Goal: Complete application form

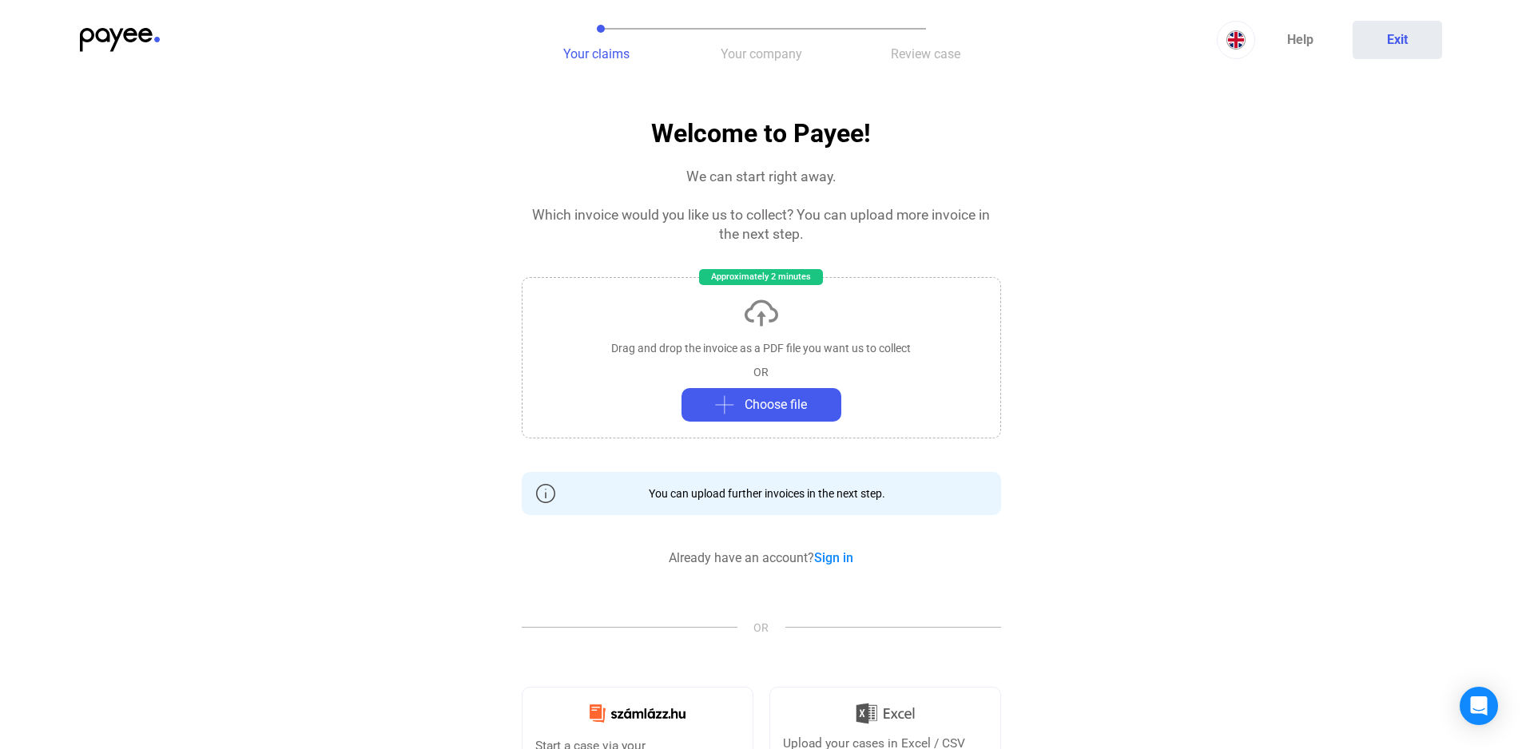
click at [128, 34] on img at bounding box center [120, 40] width 80 height 24
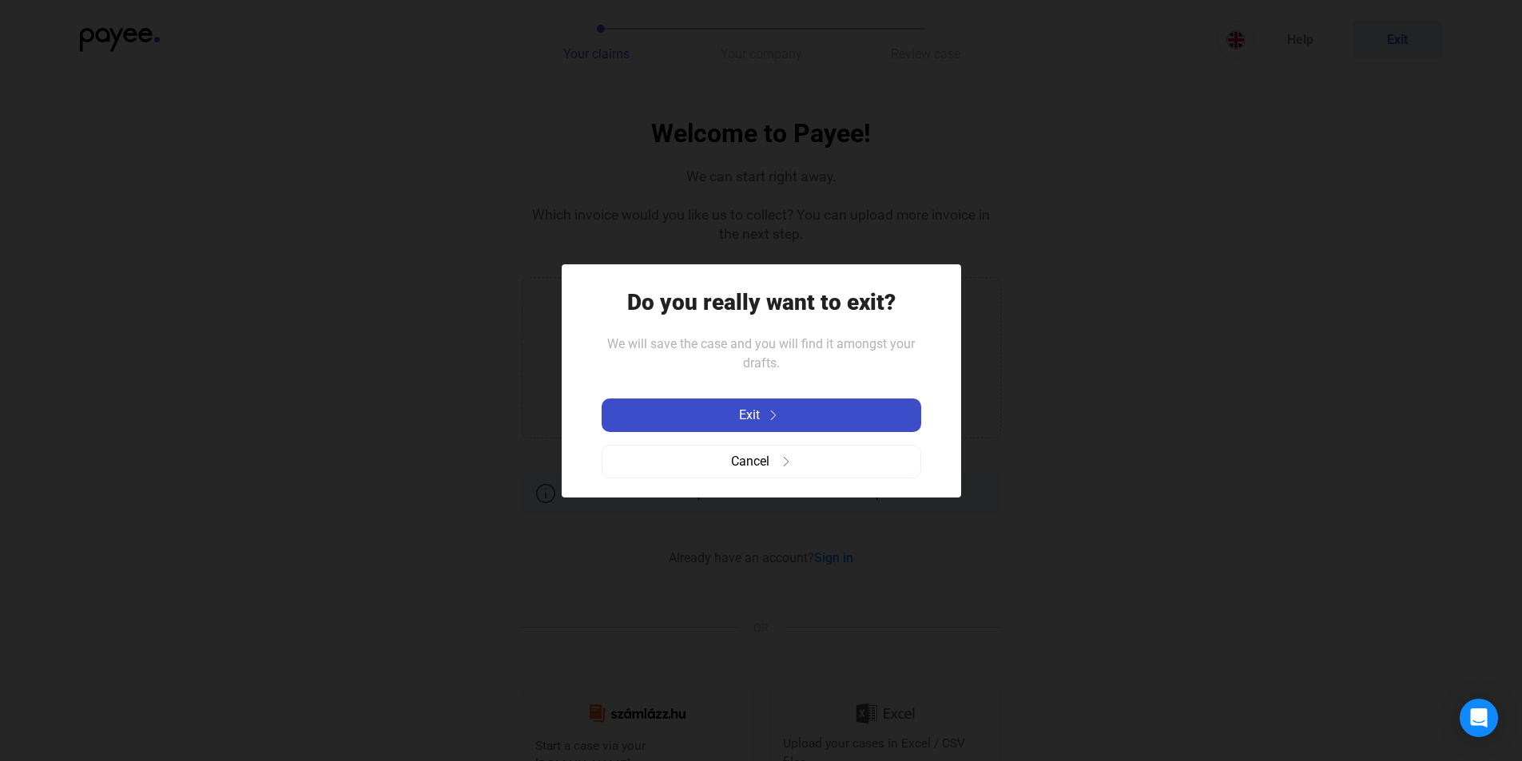
click at [737, 415] on div "Exit" at bounding box center [761, 415] width 310 height 19
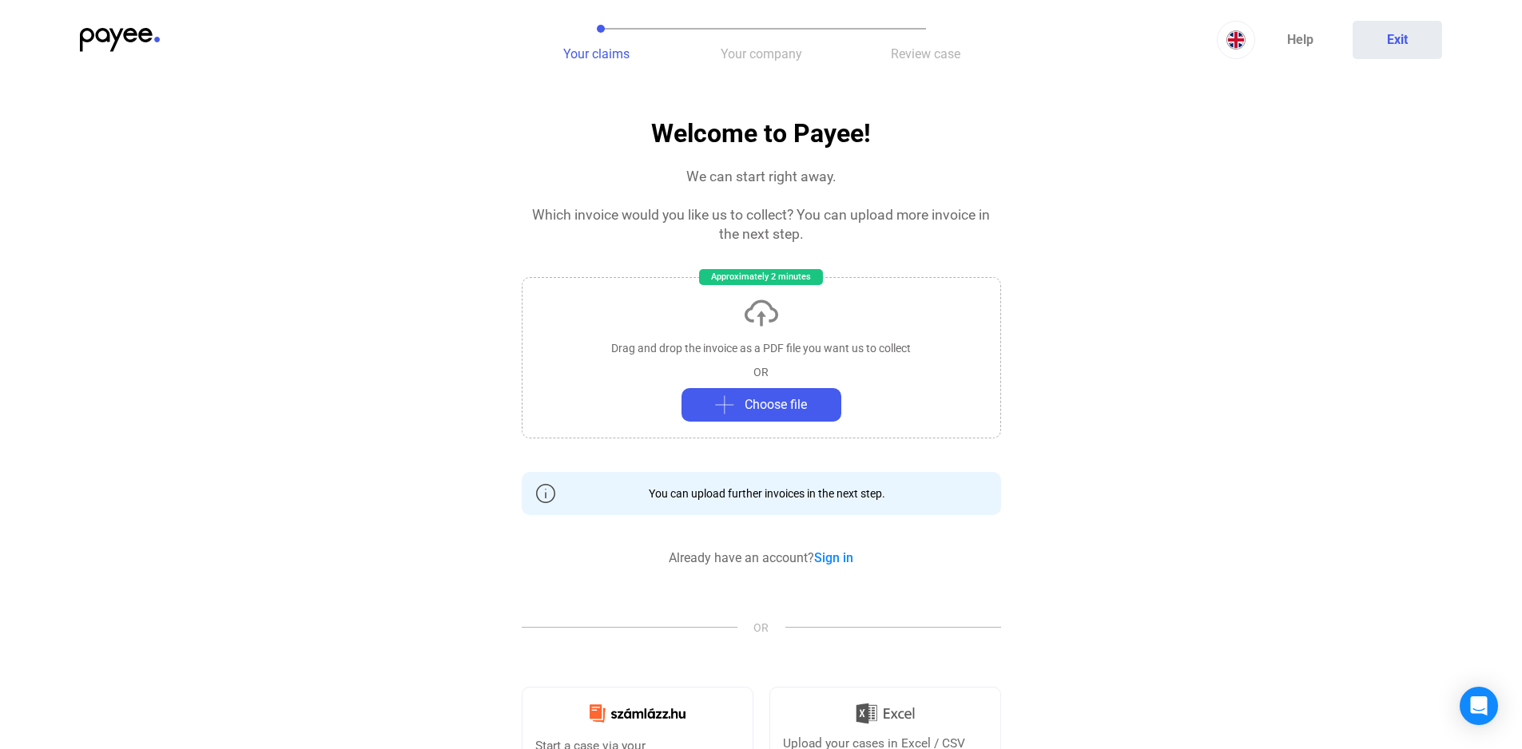
click at [922, 54] on span "Review case" at bounding box center [925, 53] width 69 height 15
click at [776, 56] on span "Your company" at bounding box center [760, 53] width 81 height 15
click at [946, 56] on span "Review case" at bounding box center [925, 53] width 69 height 15
click at [791, 419] on button "Choose file" at bounding box center [761, 405] width 160 height 34
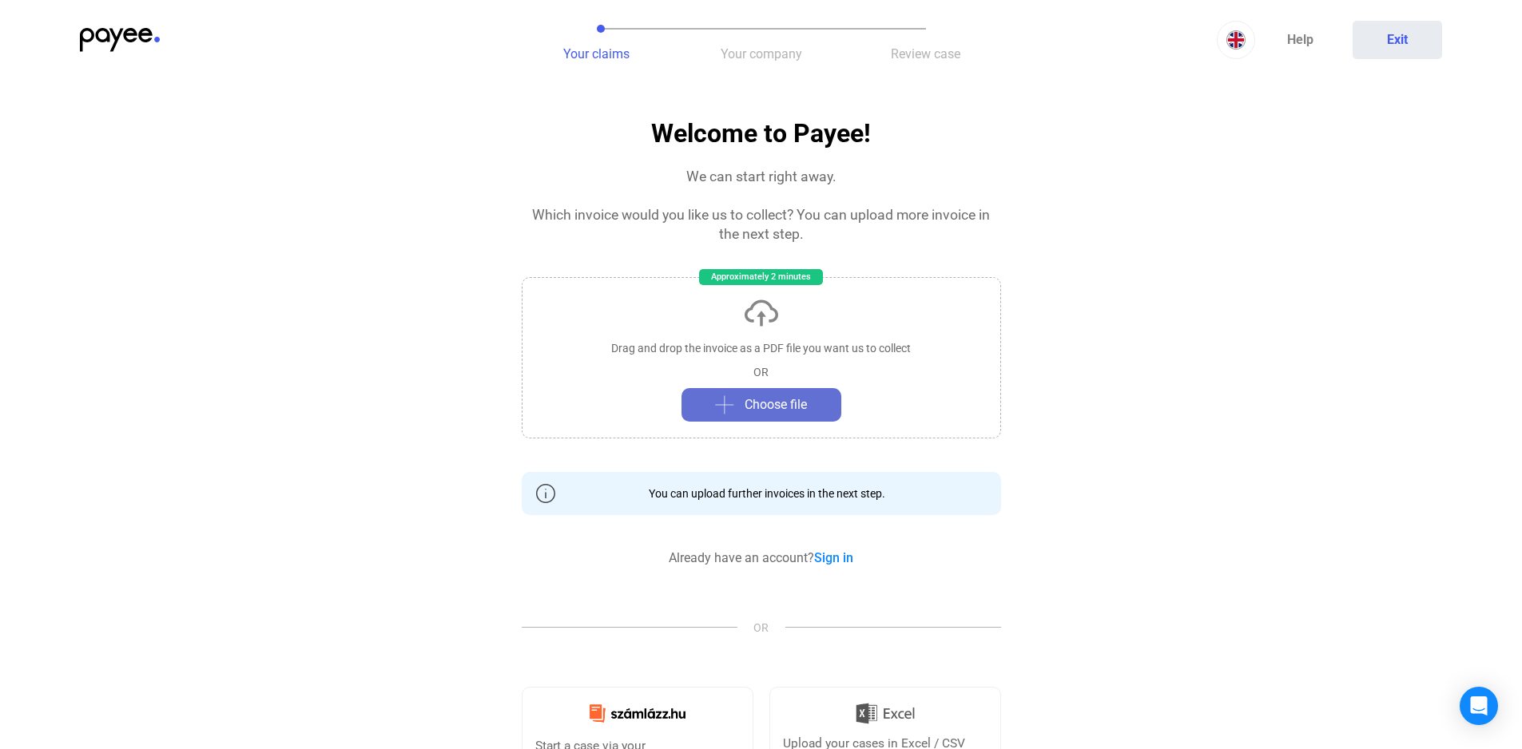
click at [793, 397] on span "Choose file" at bounding box center [775, 404] width 62 height 19
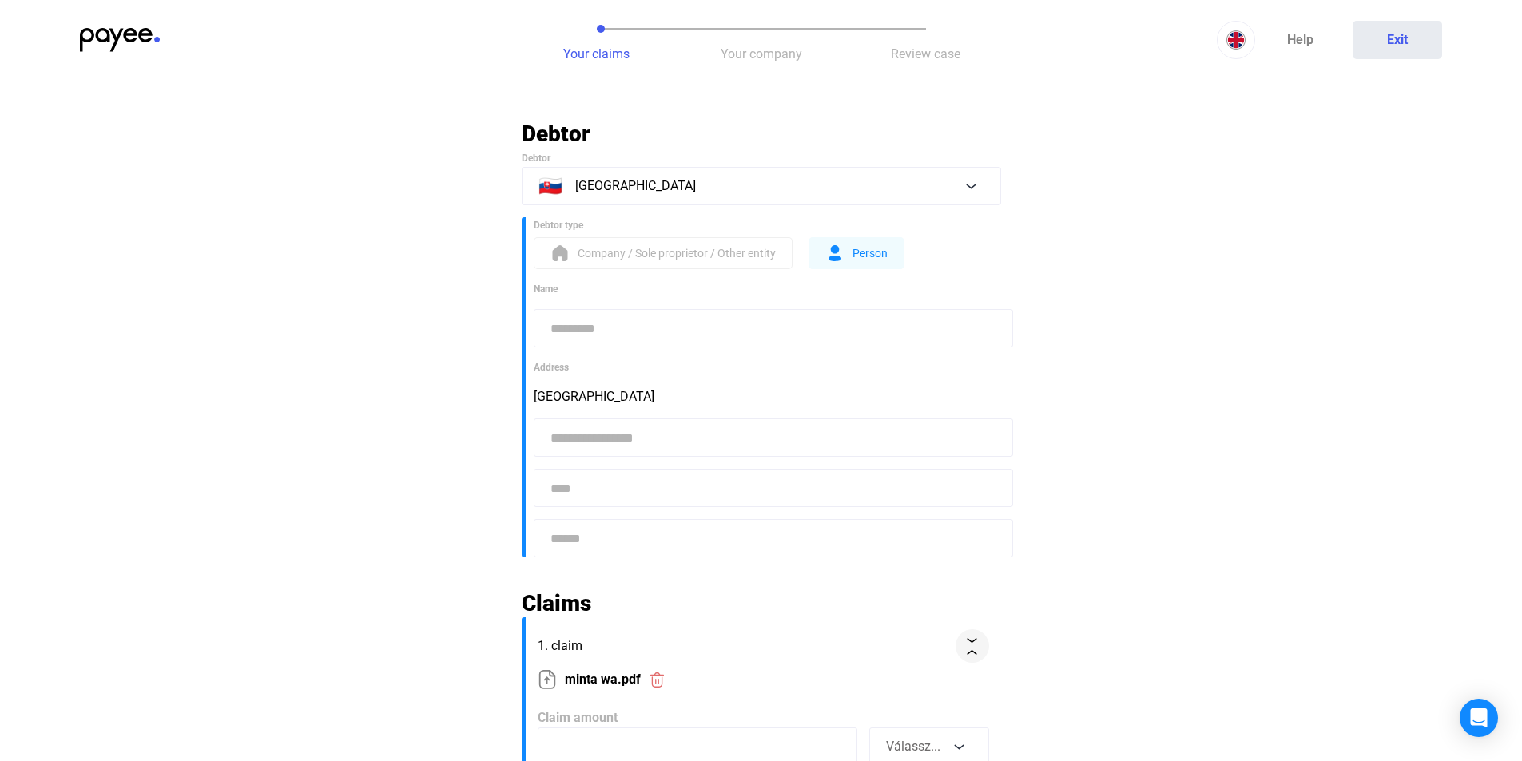
click at [672, 257] on span "Company / Sole proprietor / Other entity" at bounding box center [676, 253] width 198 height 19
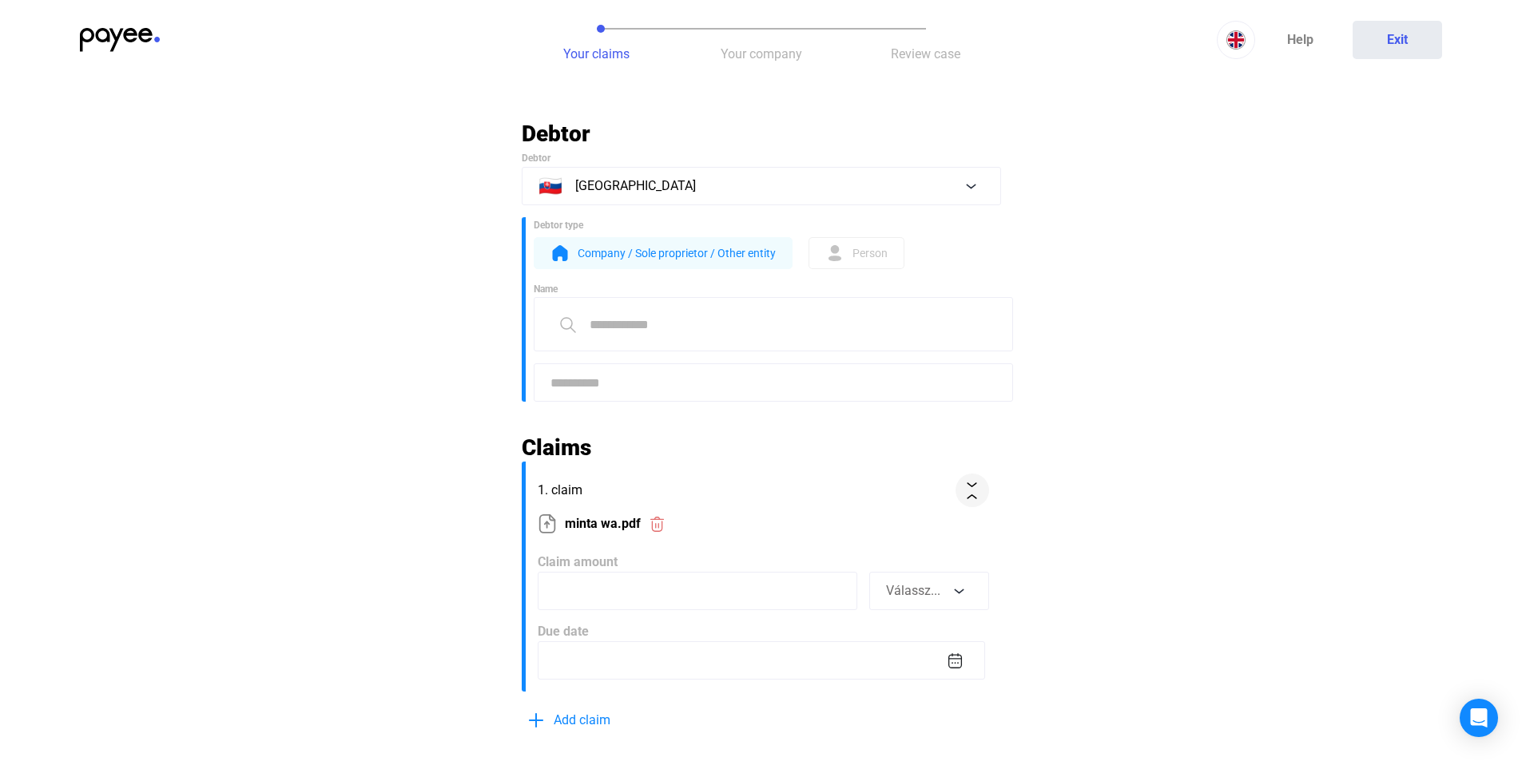
click at [849, 251] on div "Person" at bounding box center [856, 253] width 62 height 19
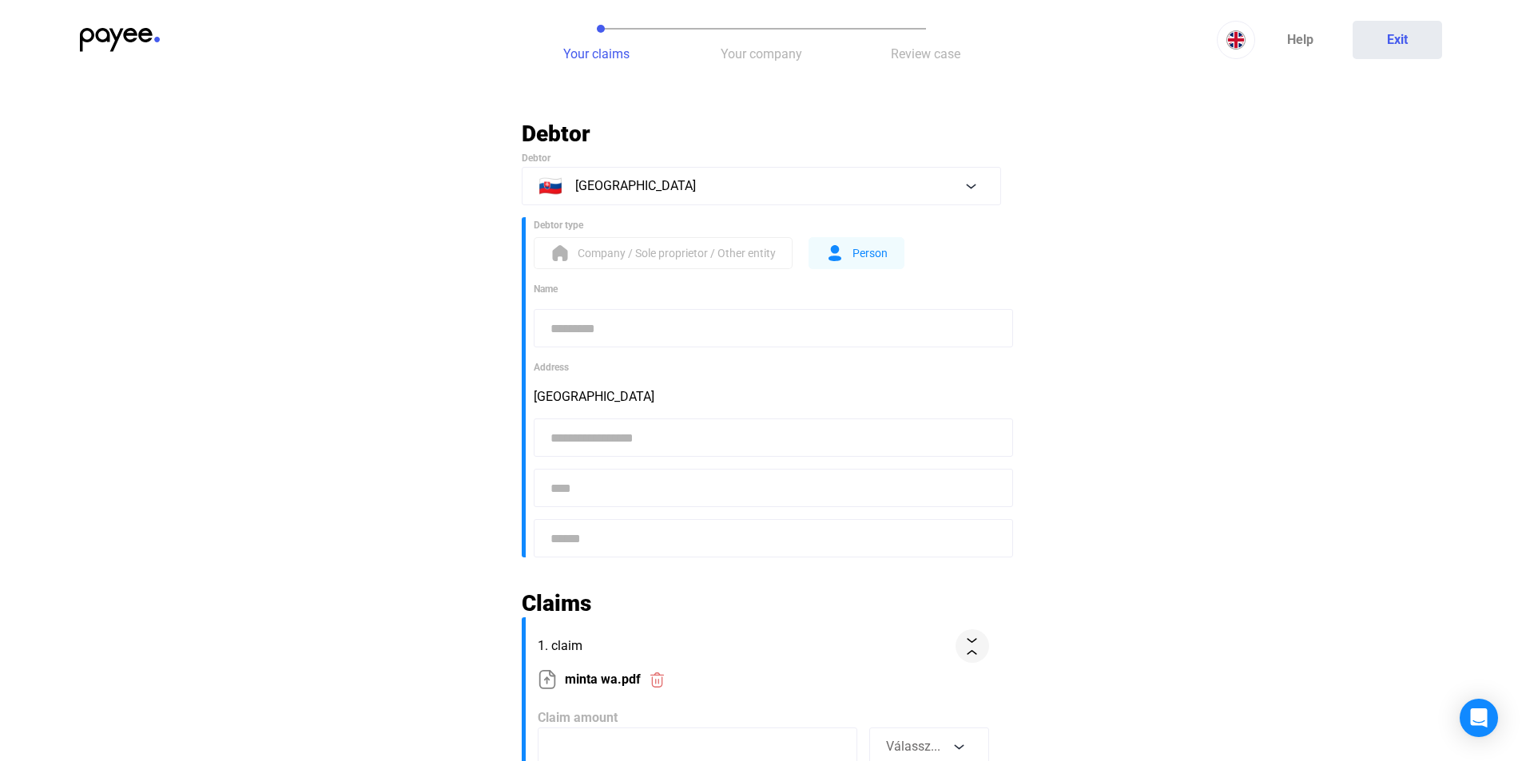
click at [690, 305] on form "Name Address Slovakia" at bounding box center [767, 419] width 467 height 276
click at [685, 317] on input at bounding box center [773, 328] width 479 height 38
type input "*****"
click at [605, 478] on input at bounding box center [773, 488] width 479 height 38
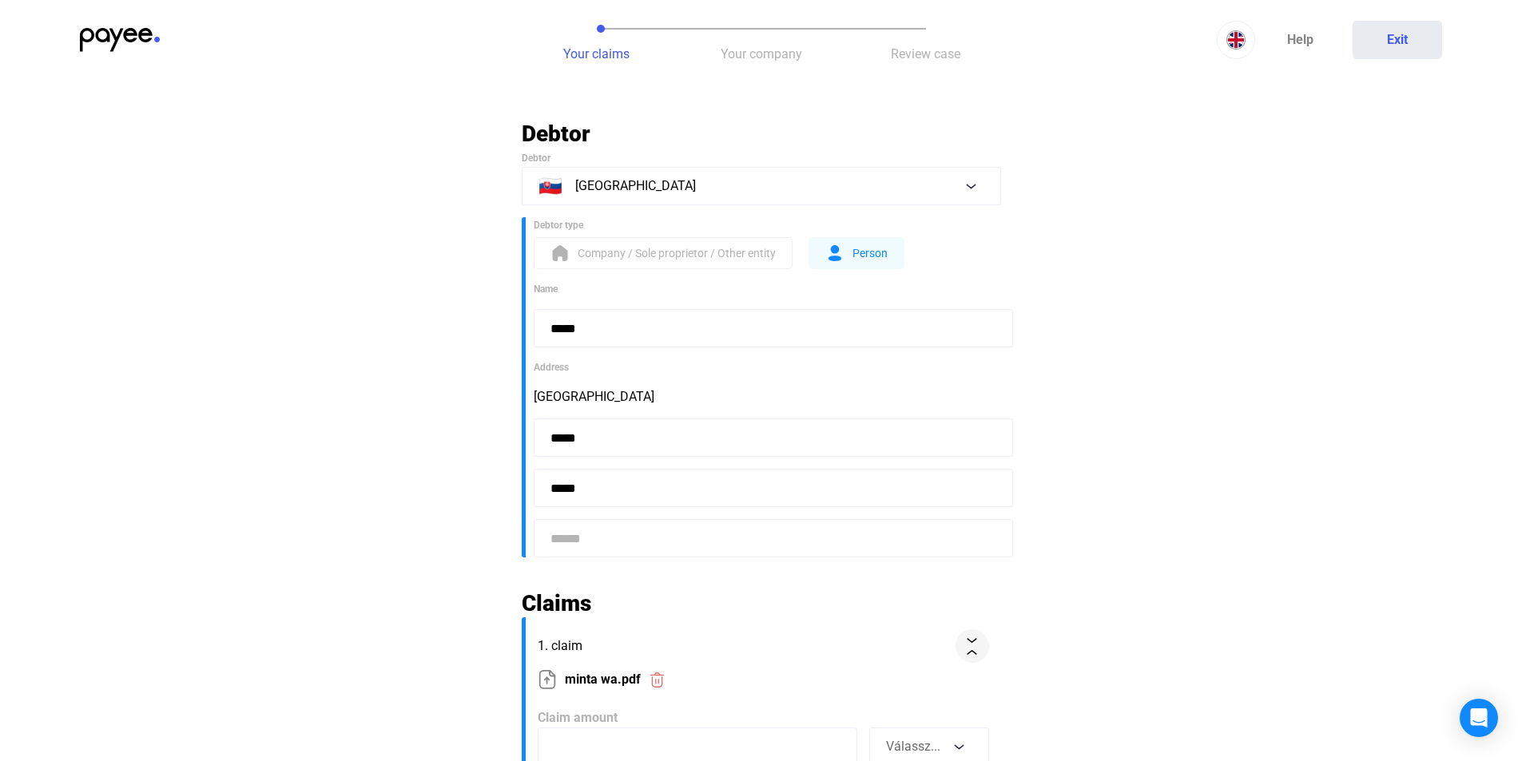
type input "*****"
type input "*"
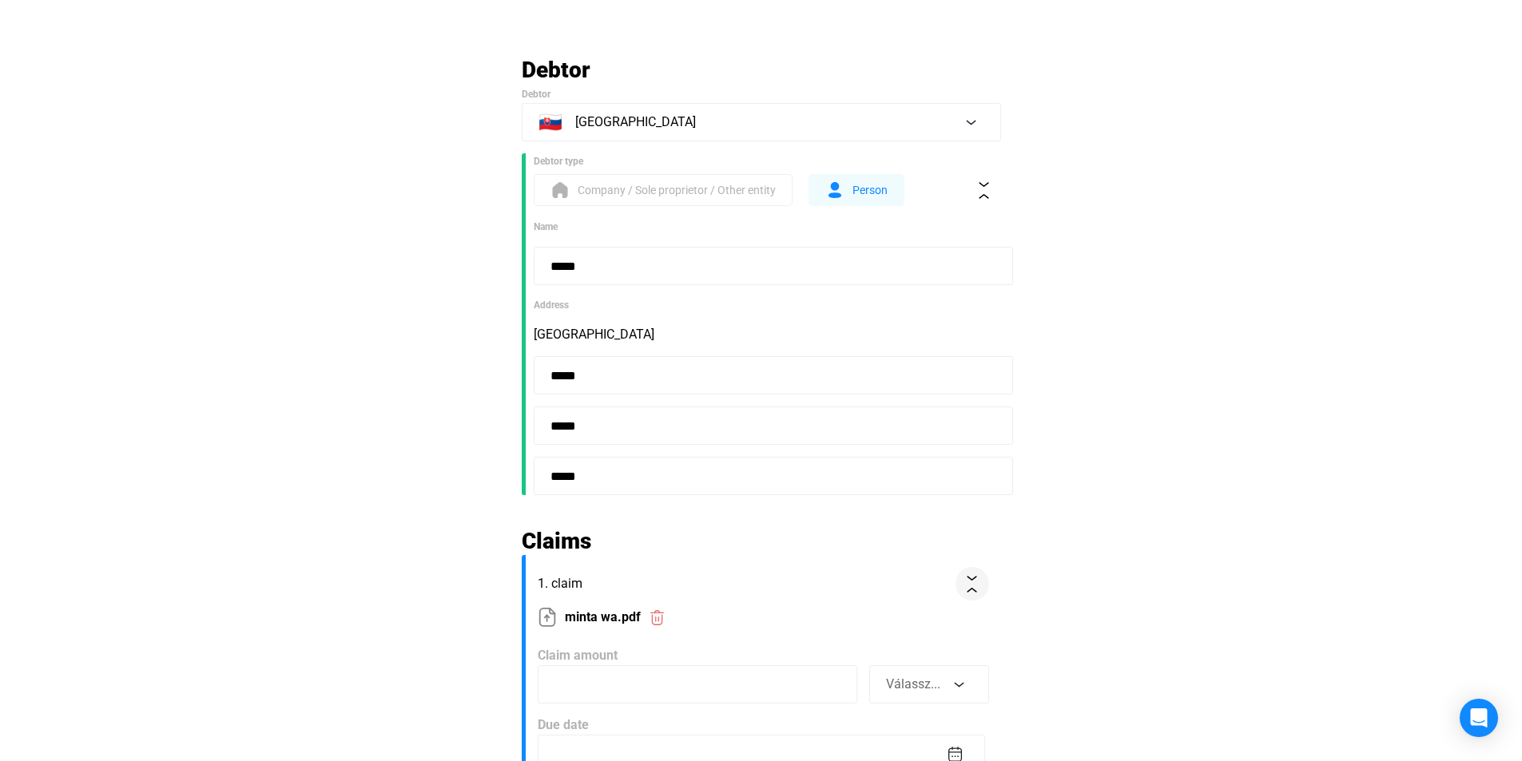
scroll to position [160, 0]
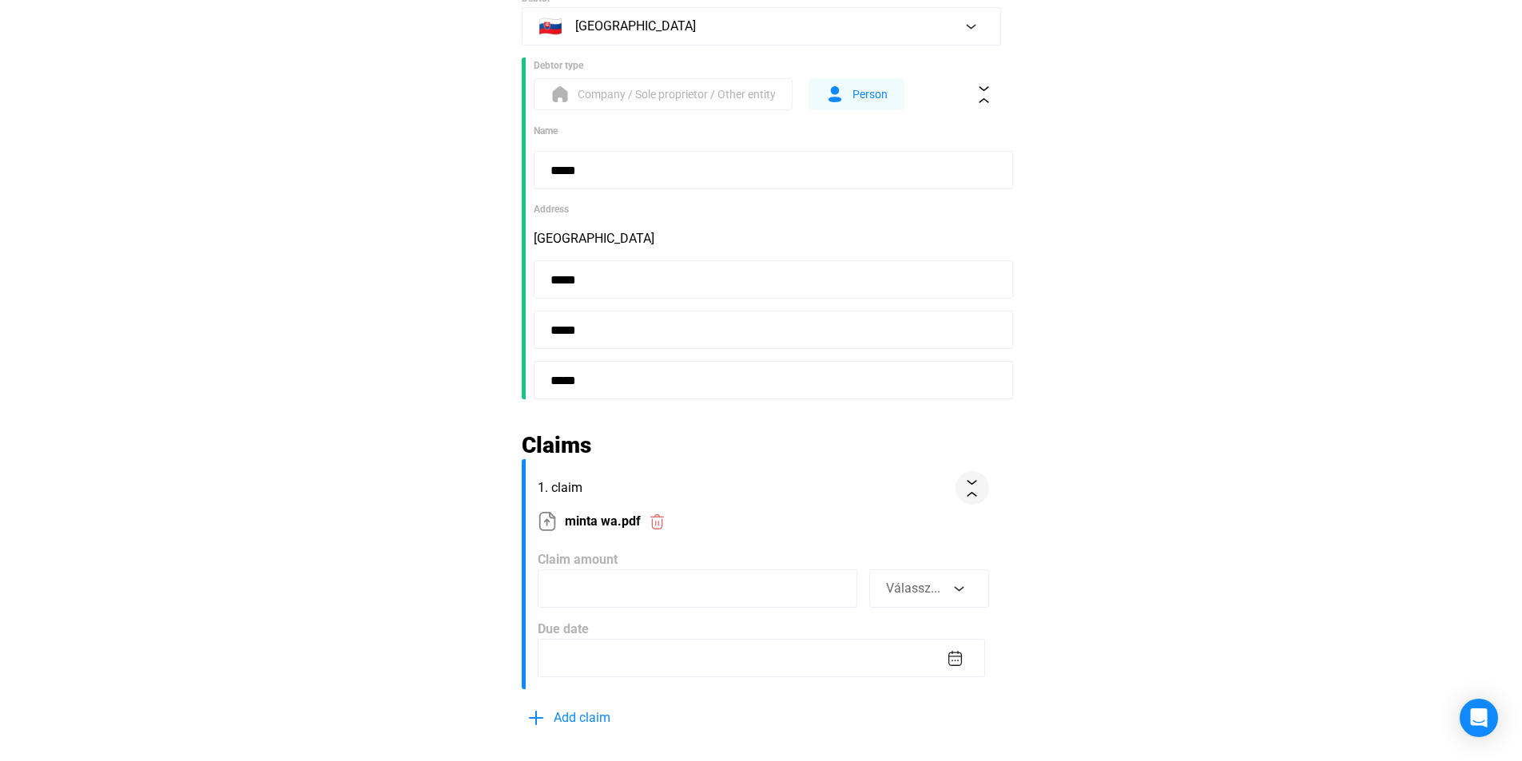
type input "*****"
click at [633, 490] on span "1. claim" at bounding box center [743, 487] width 411 height 19
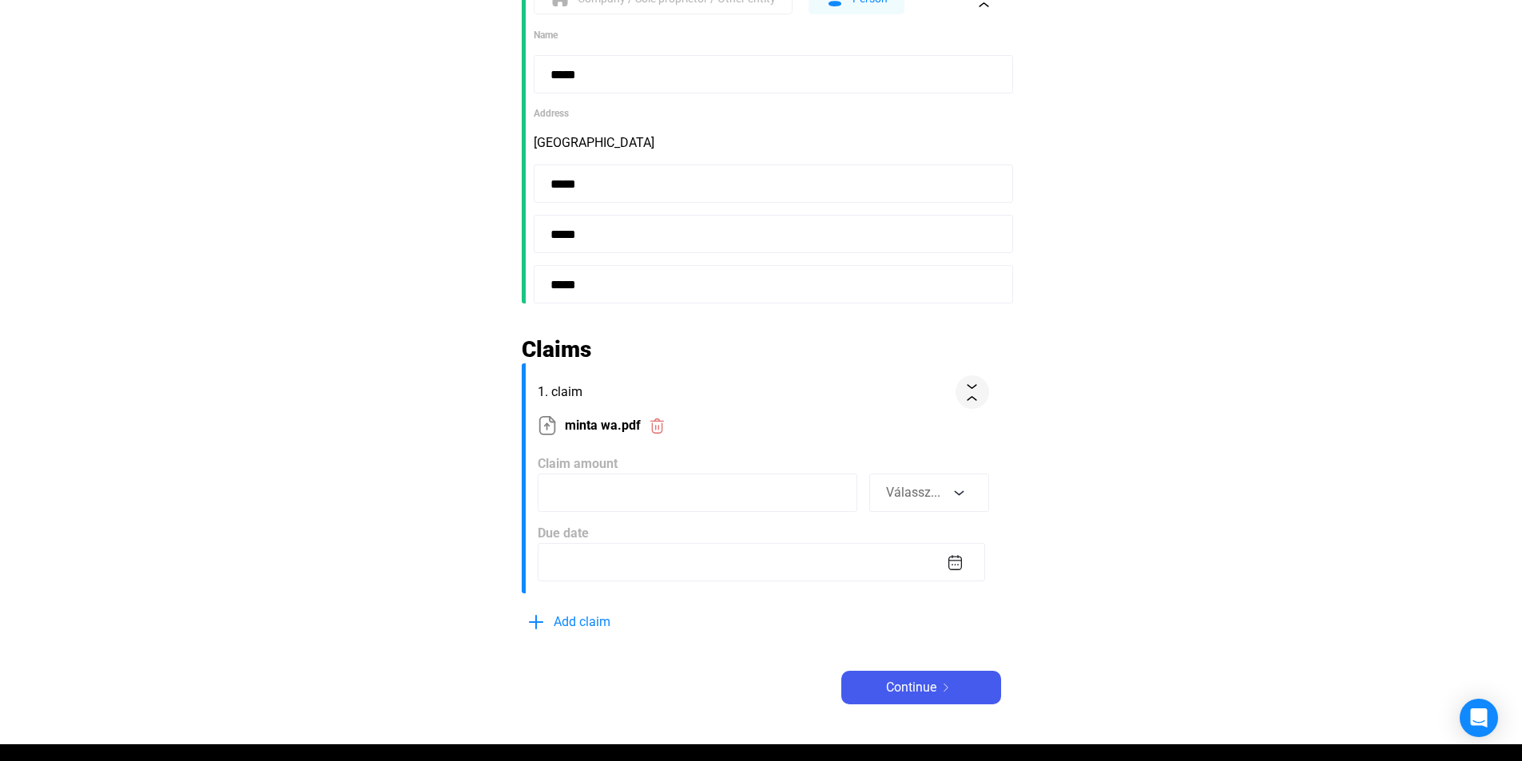
scroll to position [399, 0]
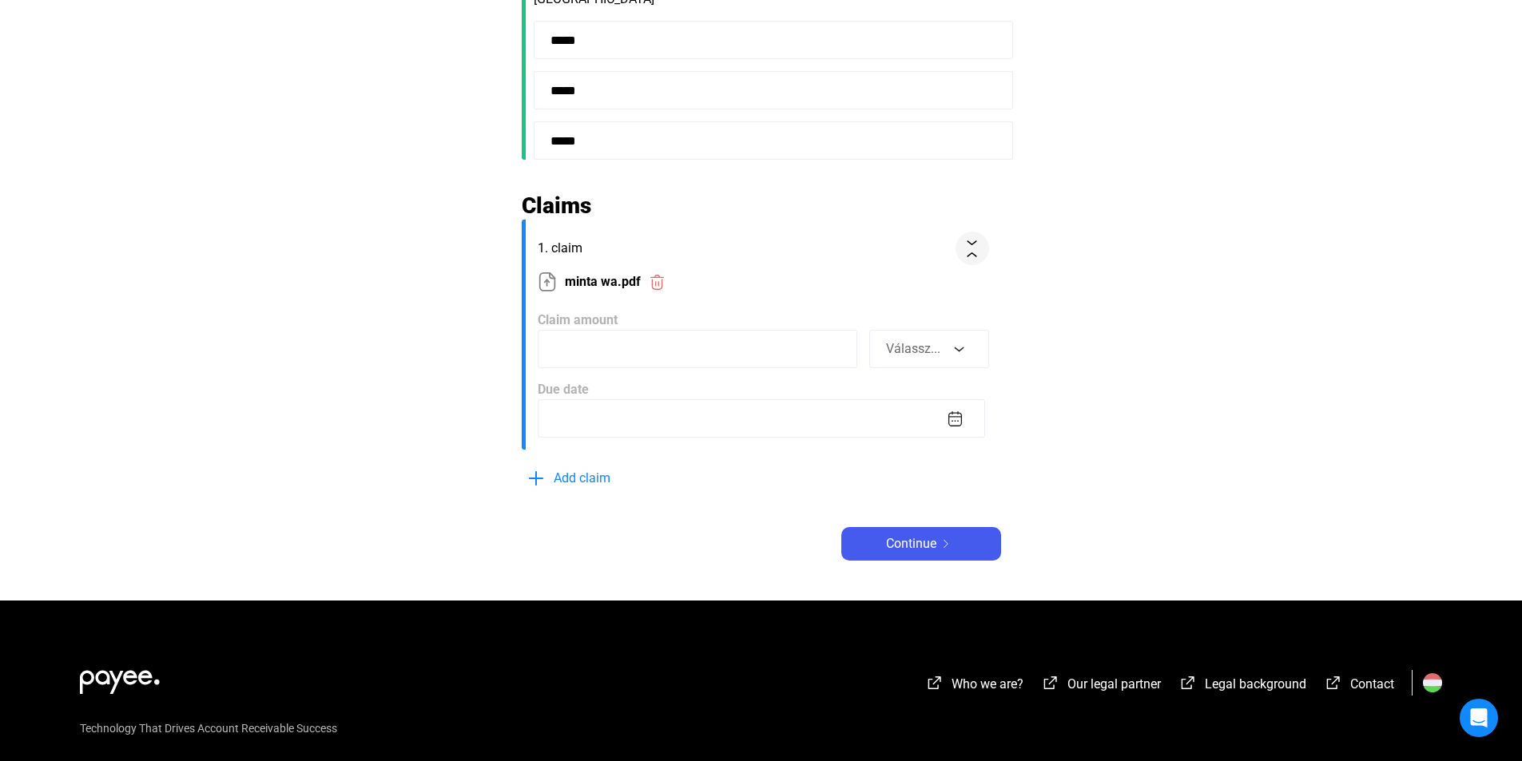
click at [621, 377] on form "1. claim minta wa.pdf Claim amount Válassz... Due date" at bounding box center [761, 335] width 479 height 230
click at [625, 358] on input at bounding box center [697, 349] width 319 height 38
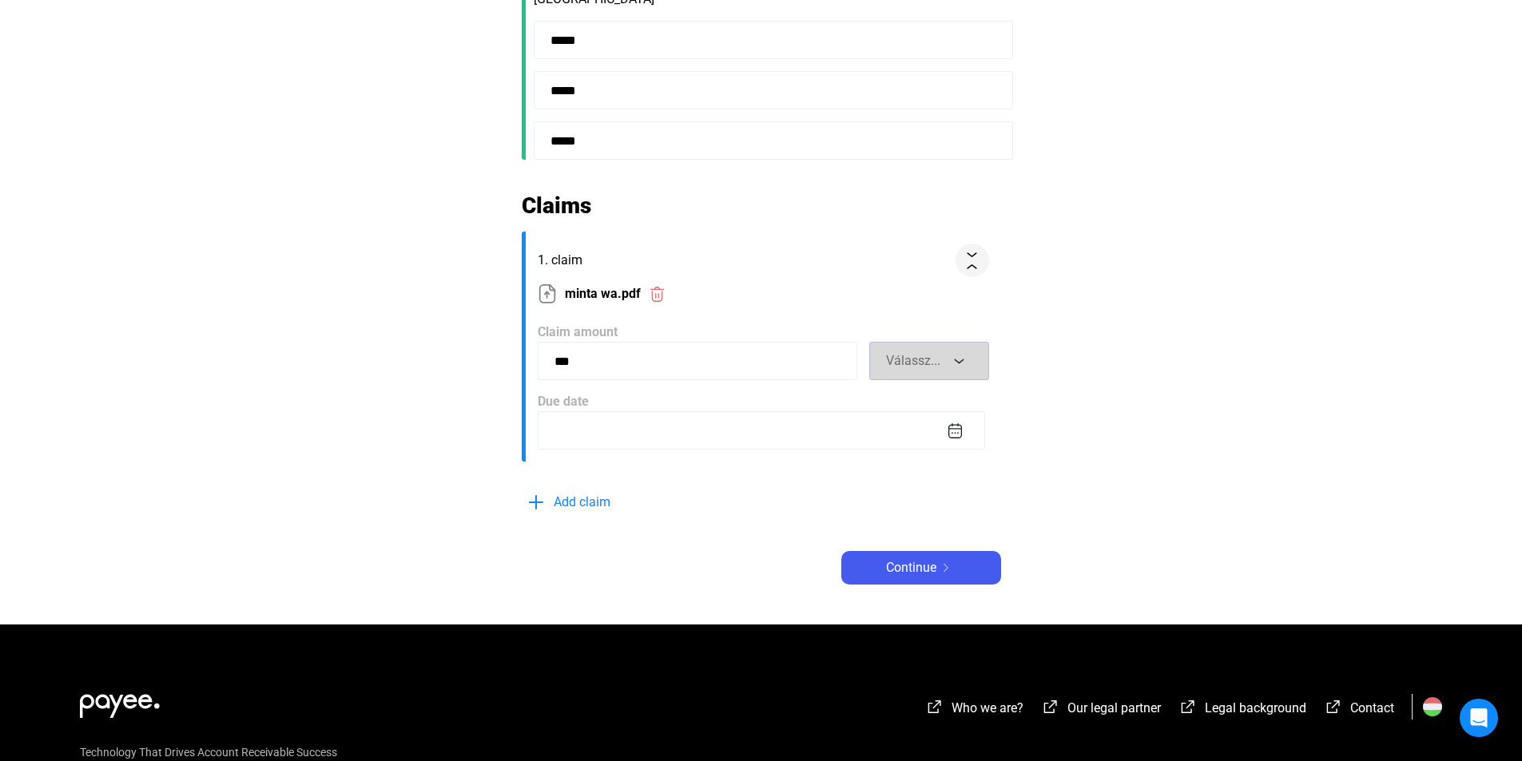
type input "***"
click at [947, 357] on div "Válassz..." at bounding box center [917, 360] width 62 height 19
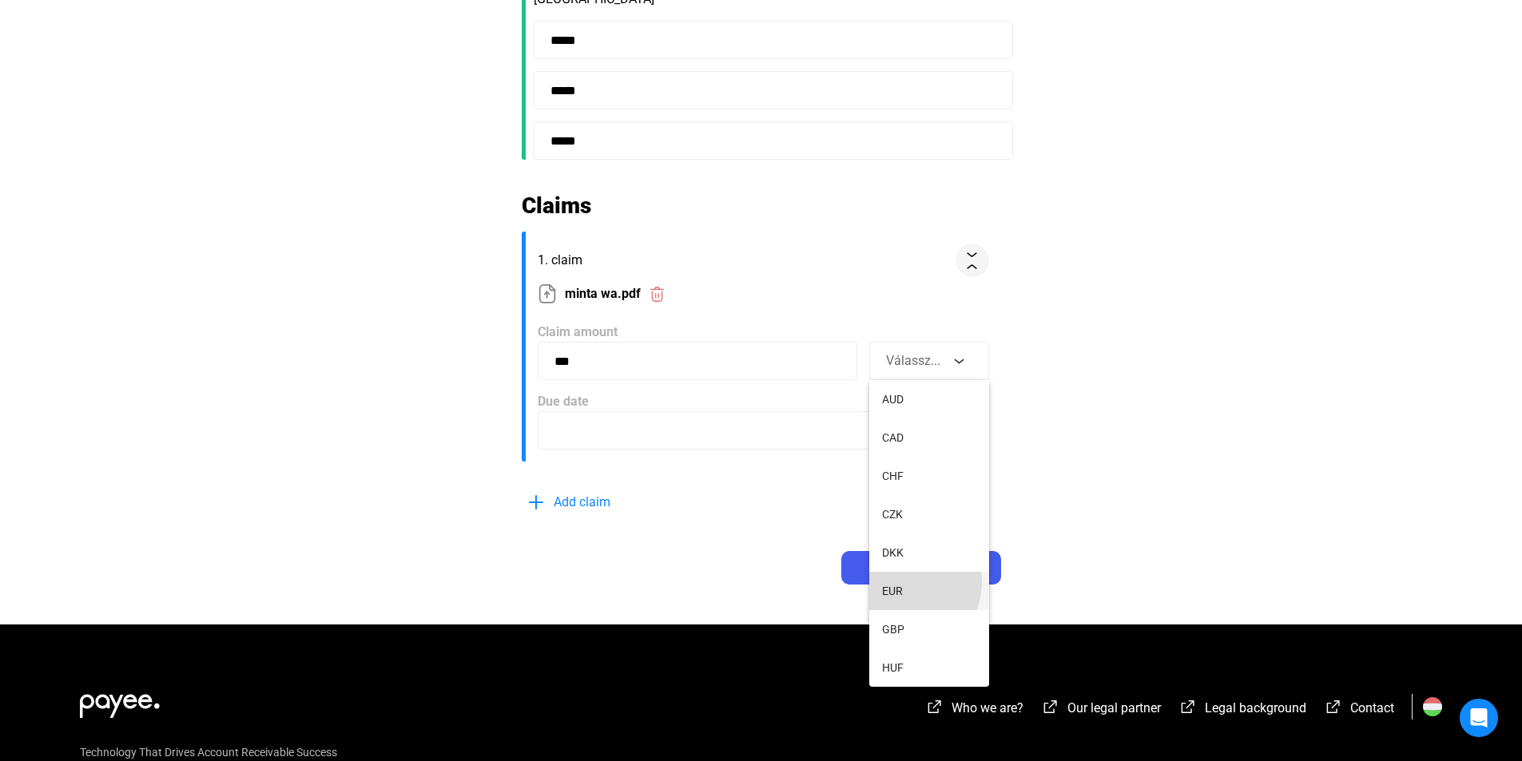
click at [900, 581] on span "EUR" at bounding box center [892, 590] width 21 height 19
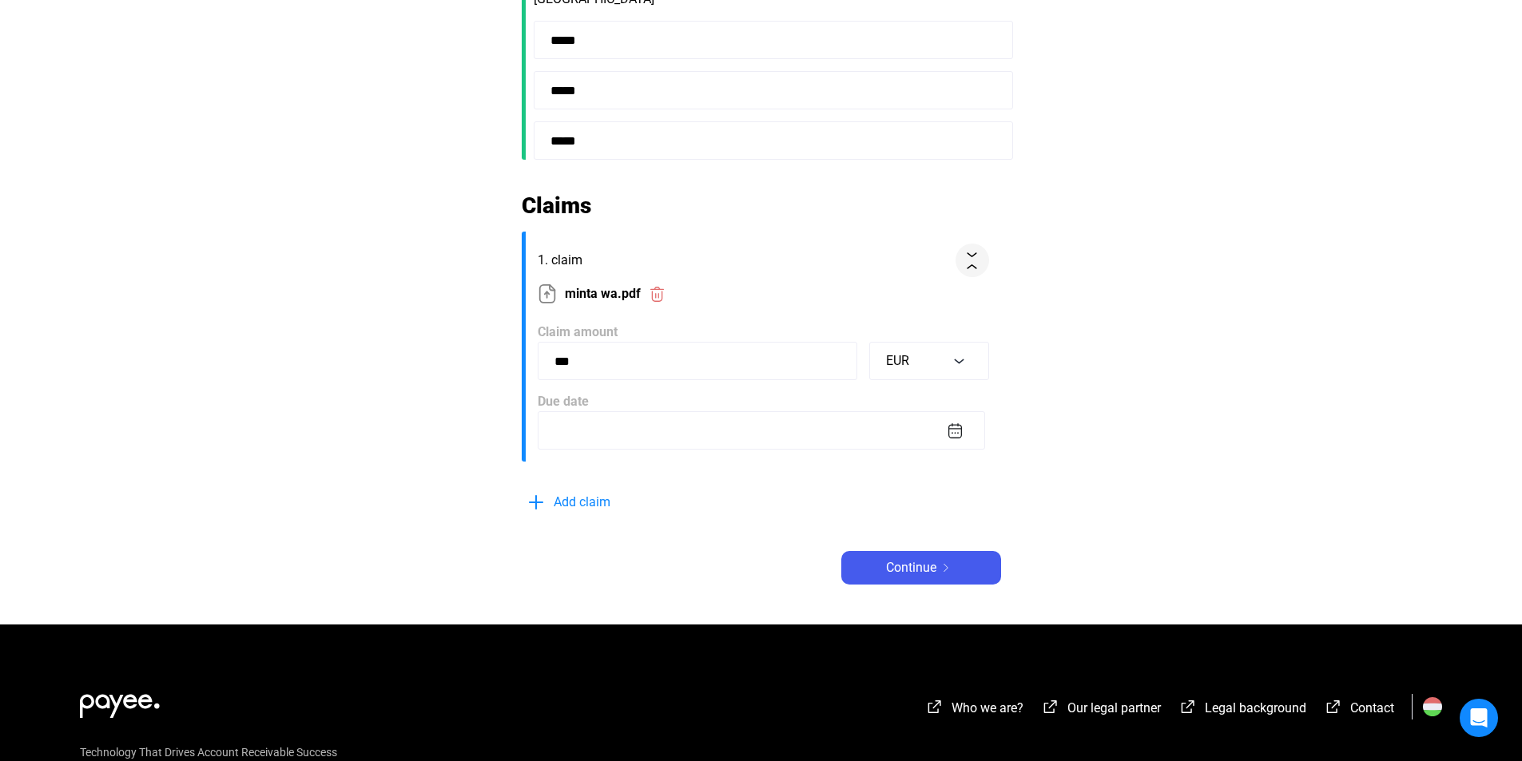
click at [661, 441] on input at bounding box center [761, 430] width 447 height 38
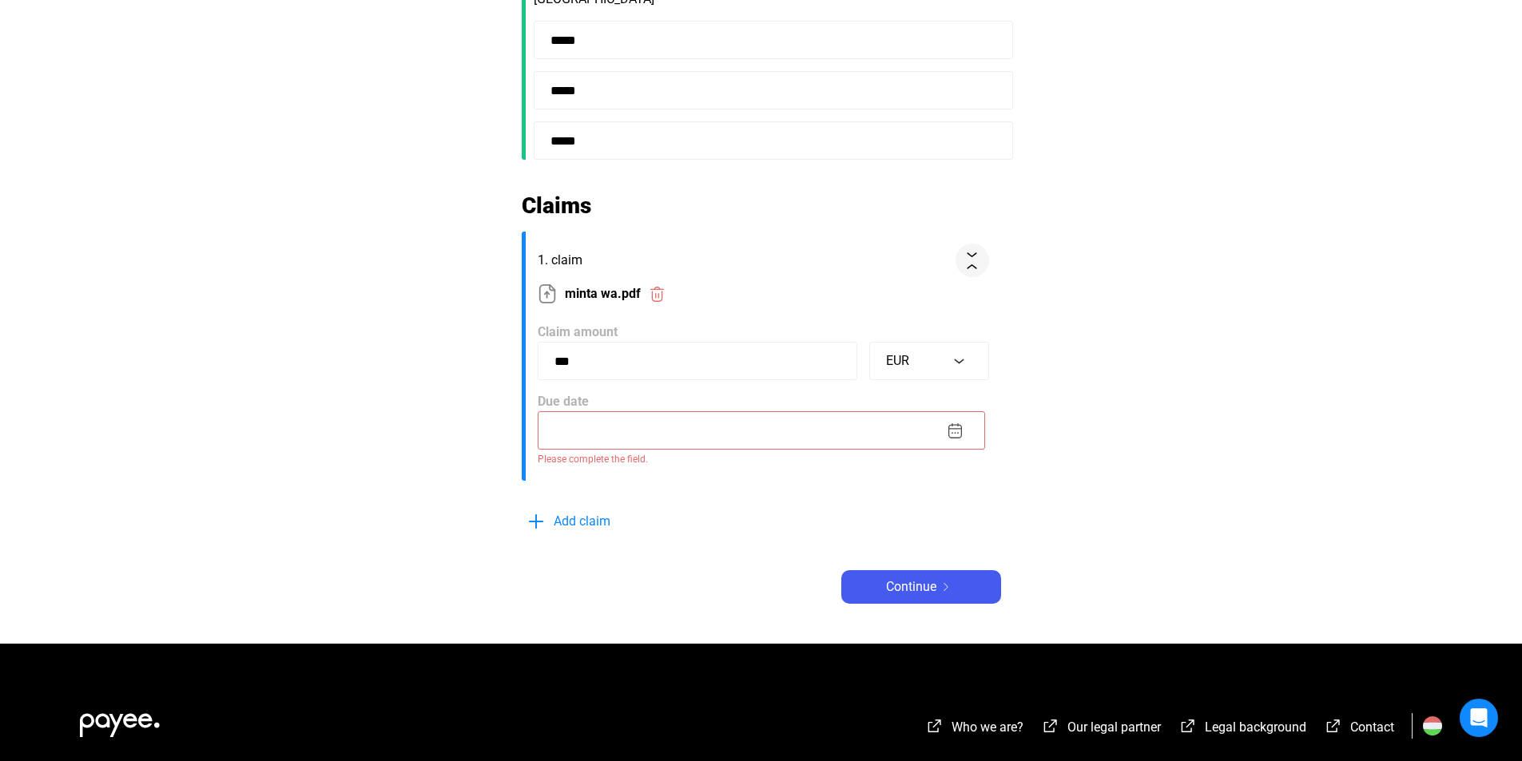
click at [947, 436] on img at bounding box center [955, 431] width 17 height 17
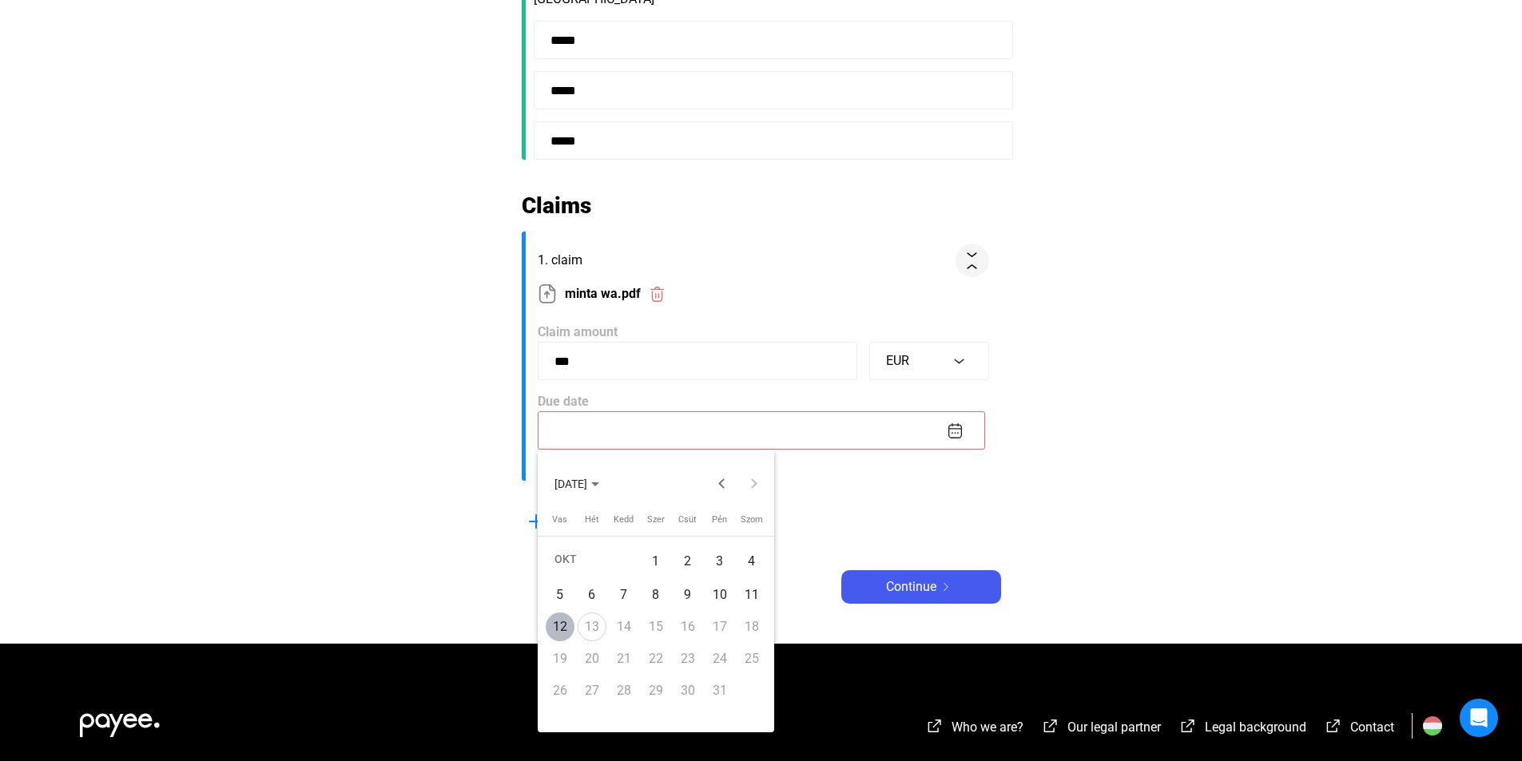
click at [562, 626] on div "12" at bounding box center [560, 627] width 29 height 29
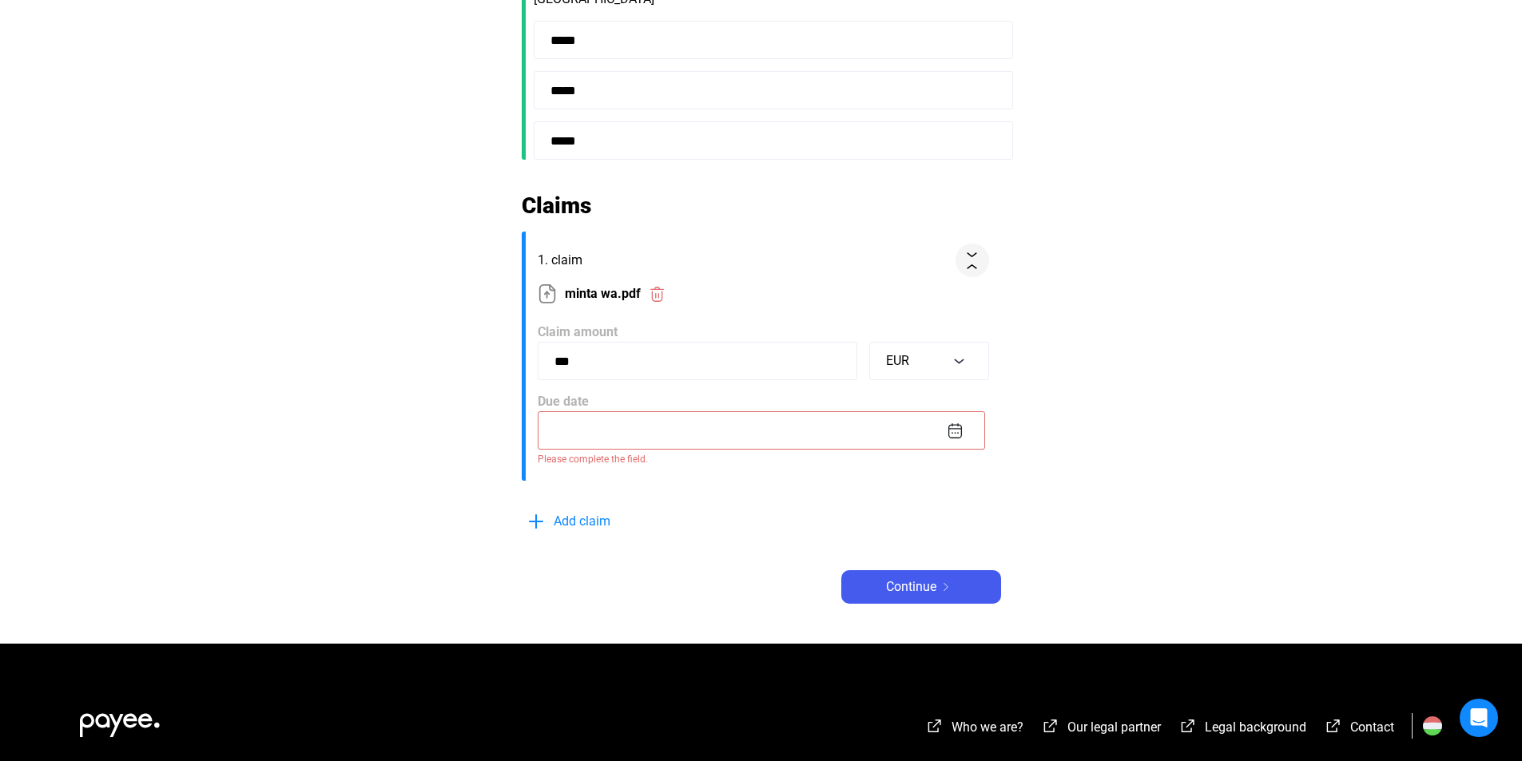
type input "**********"
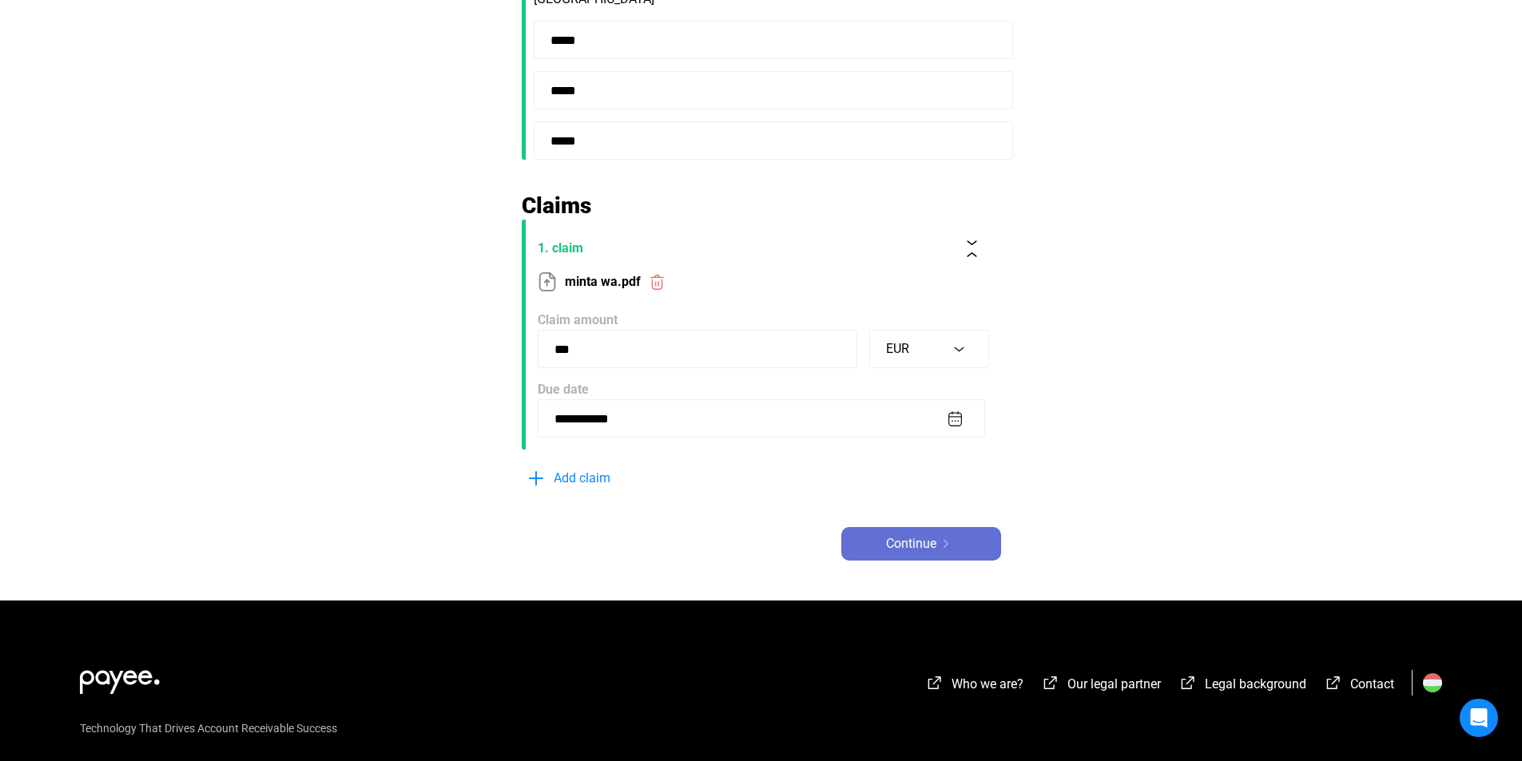
click at [956, 538] on div "Continue" at bounding box center [921, 543] width 150 height 19
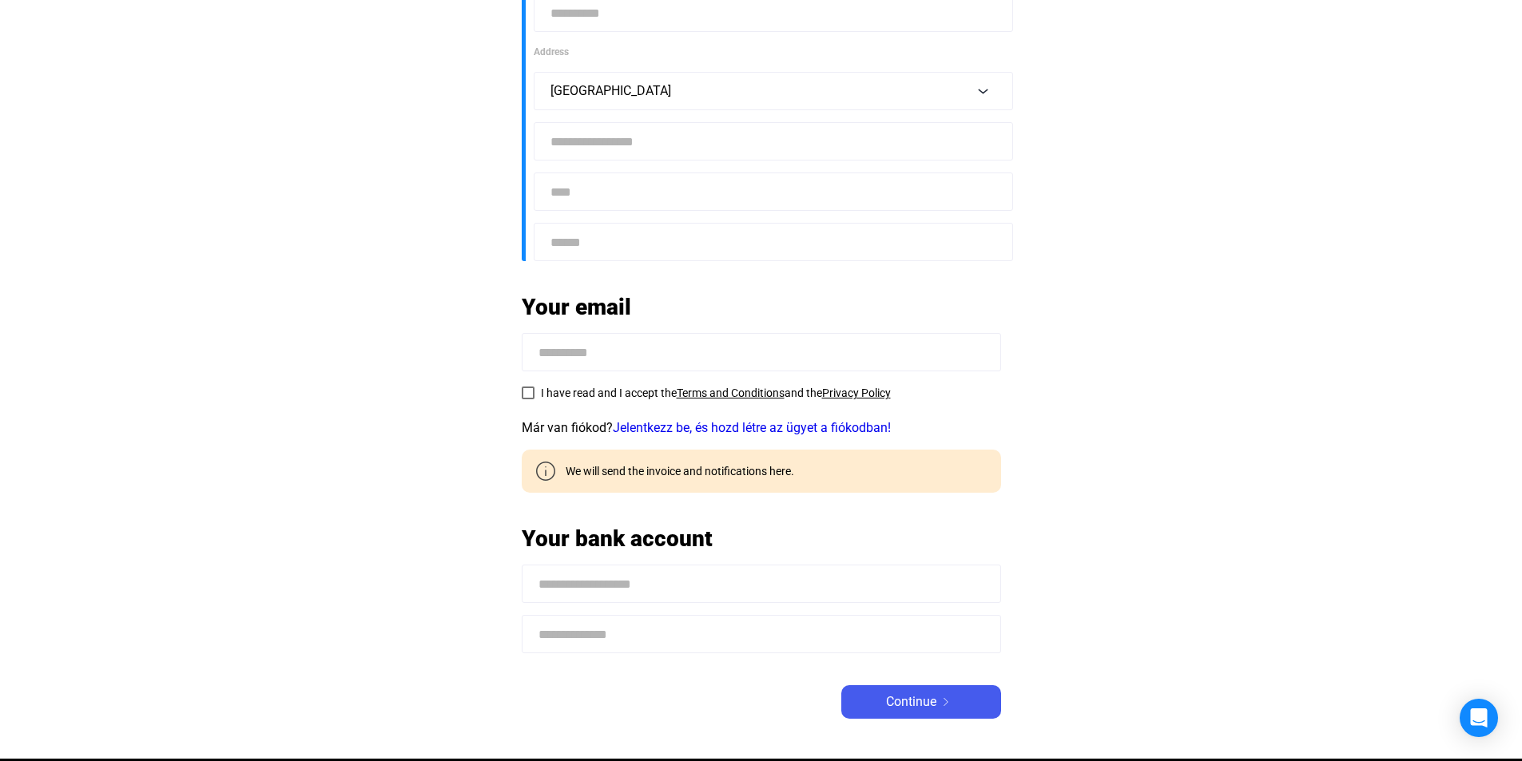
scroll to position [319, 0]
